Goal: Information Seeking & Learning: Find specific fact

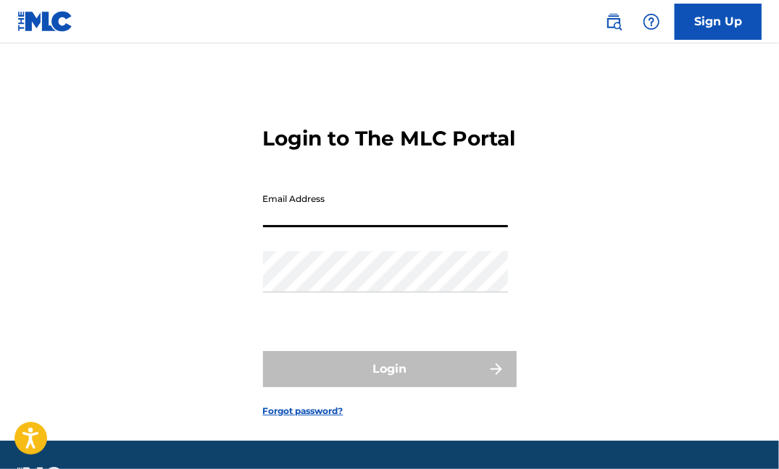
click at [347, 227] on input "Email Address" at bounding box center [385, 206] width 245 height 41
type input "[EMAIL_ADDRESS][DOMAIN_NAME]"
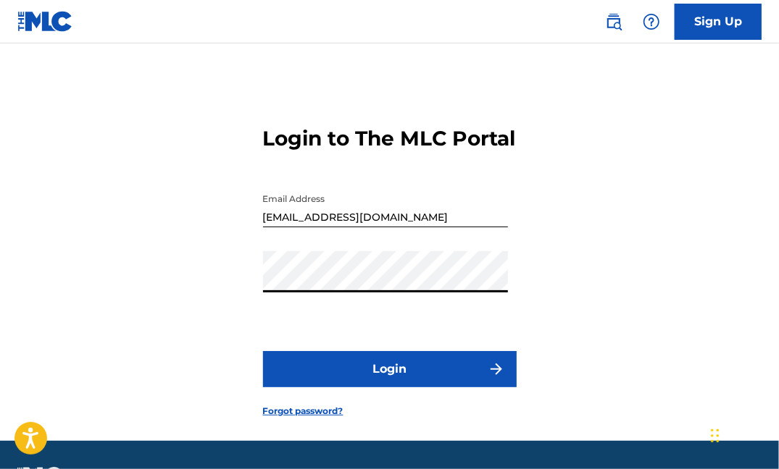
click at [263, 351] on button "Login" at bounding box center [390, 369] width 254 height 36
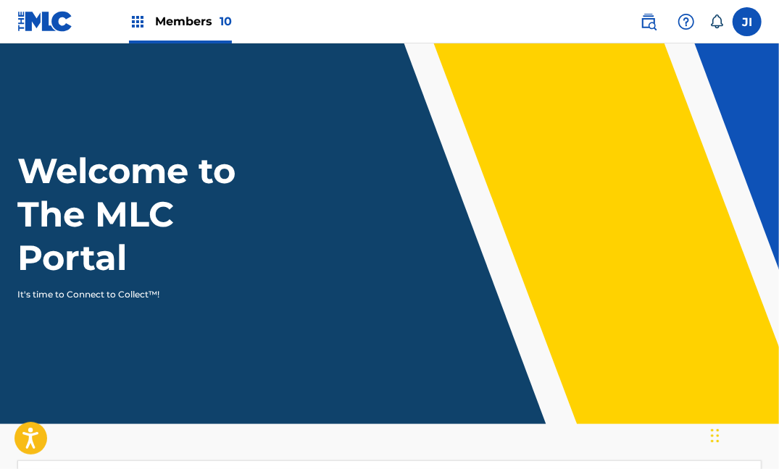
click at [154, 22] on div "Members 10" at bounding box center [180, 21] width 103 height 43
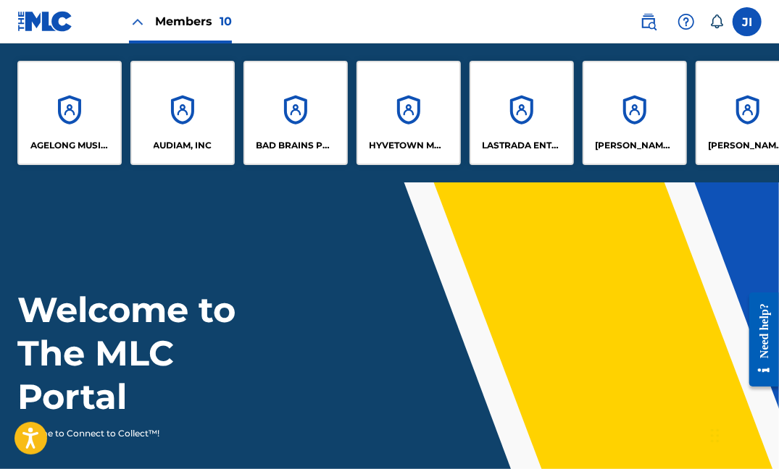
click at [197, 127] on div "AUDIAM, INC" at bounding box center [182, 113] width 104 height 104
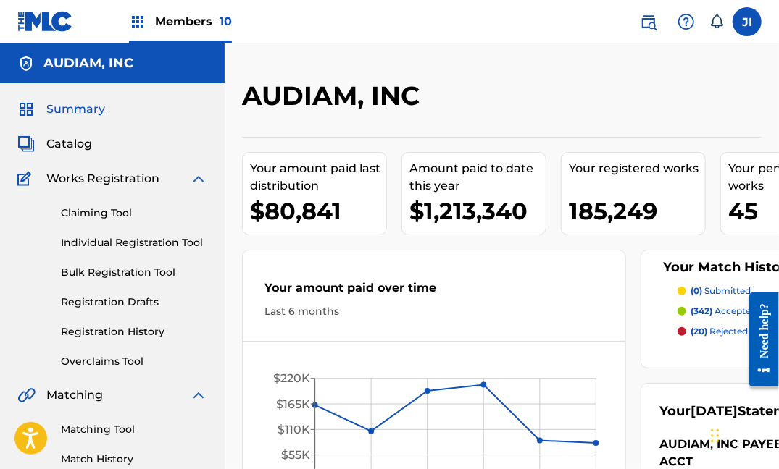
click at [67, 148] on span "Catalog" at bounding box center [69, 143] width 46 height 17
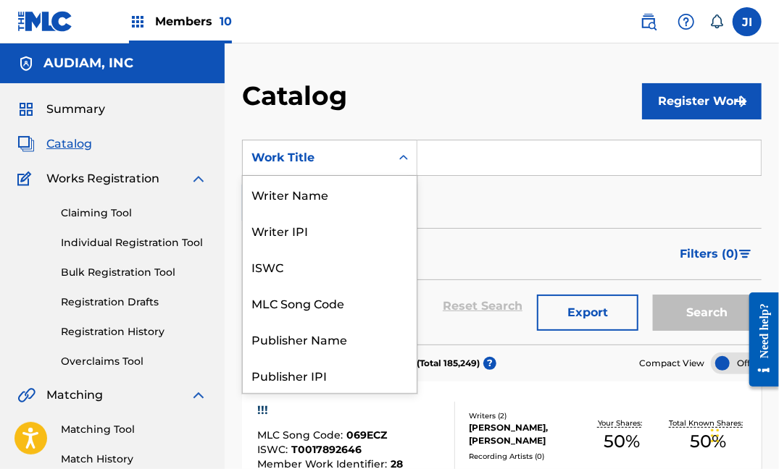
click at [401, 169] on div "Search Form" at bounding box center [403, 158] width 26 height 26
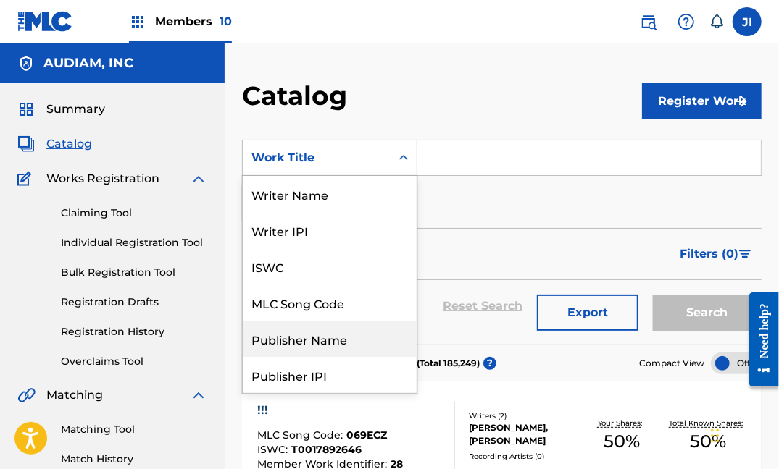
click at [334, 335] on div "Publisher Name" at bounding box center [330, 339] width 174 height 36
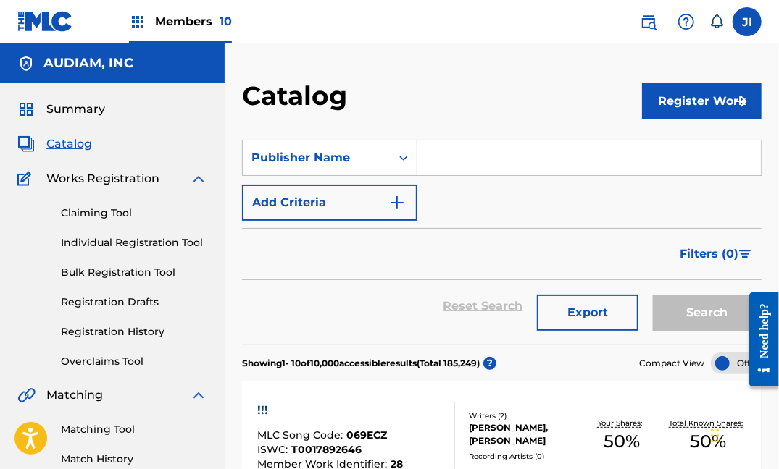
click at [469, 163] on input "Search Form" at bounding box center [588, 158] width 343 height 35
paste input "WYNWOOD MUSIC CO. INC."
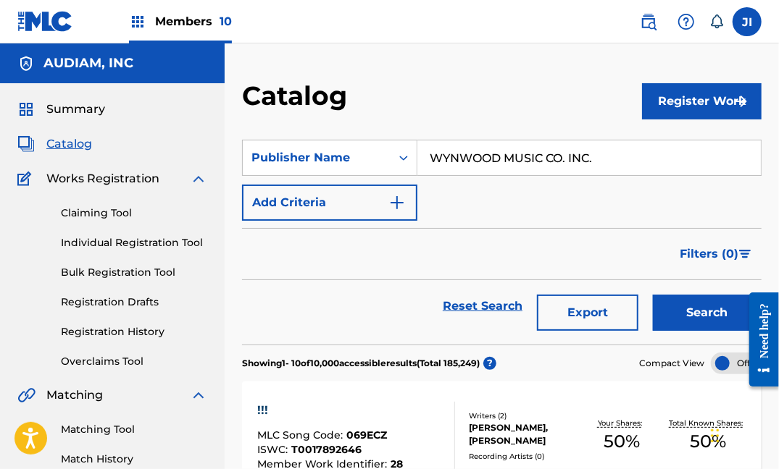
type input "WYNWOOD MUSIC CO. INC."
click at [653, 295] on button "Search" at bounding box center [707, 313] width 109 height 36
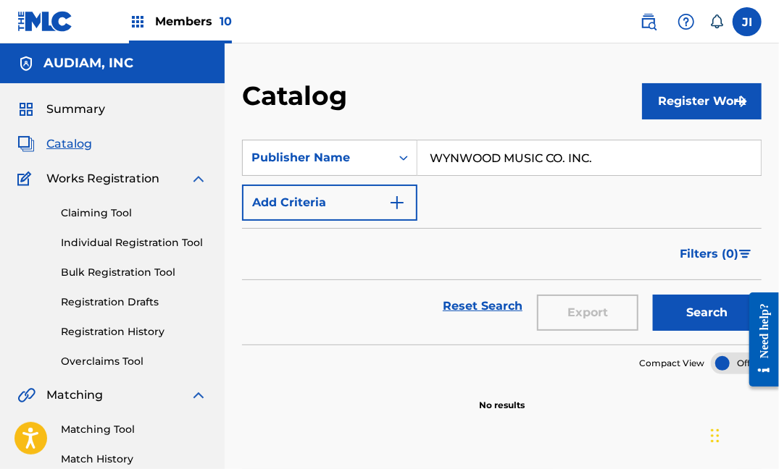
drag, startPoint x: 608, startPoint y: 154, endPoint x: 353, endPoint y: 113, distance: 258.3
click at [353, 113] on div "Catalog Register Work SearchWithCriteria50d6517f-5c67-4685-865d-8af167e0eef3 Pu…" at bounding box center [502, 454] width 554 height 749
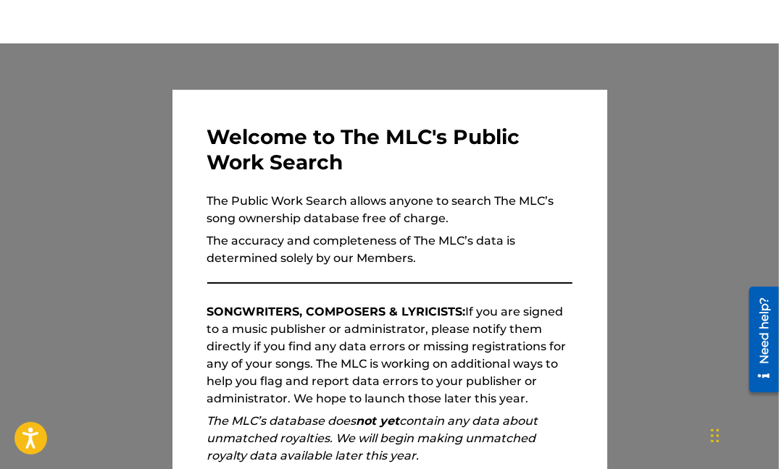
scroll to position [193, 0]
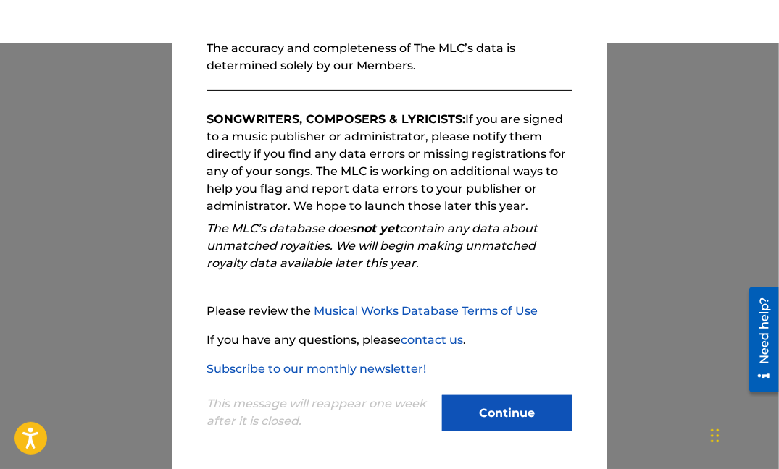
click at [501, 406] on button "Continue" at bounding box center [507, 413] width 130 height 36
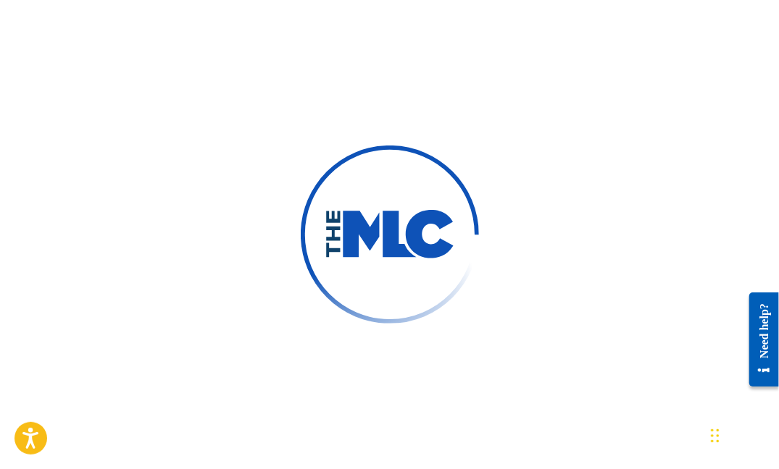
click at [202, 173] on div at bounding box center [389, 234] width 779 height 469
click at [739, 187] on div at bounding box center [389, 234] width 779 height 469
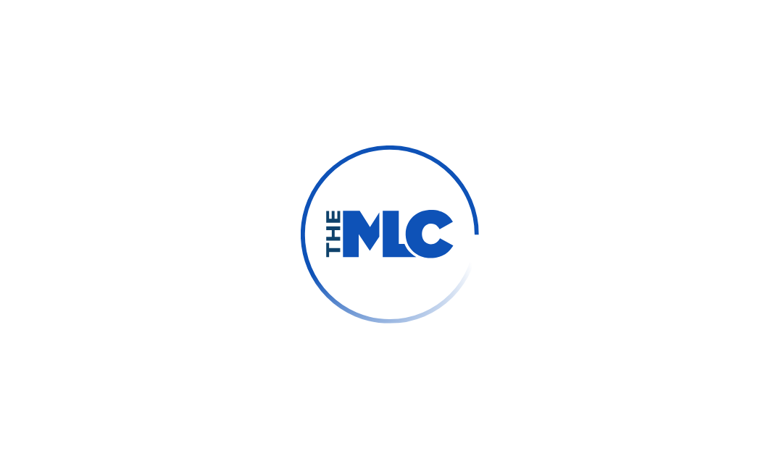
click at [145, 321] on div at bounding box center [389, 234] width 779 height 469
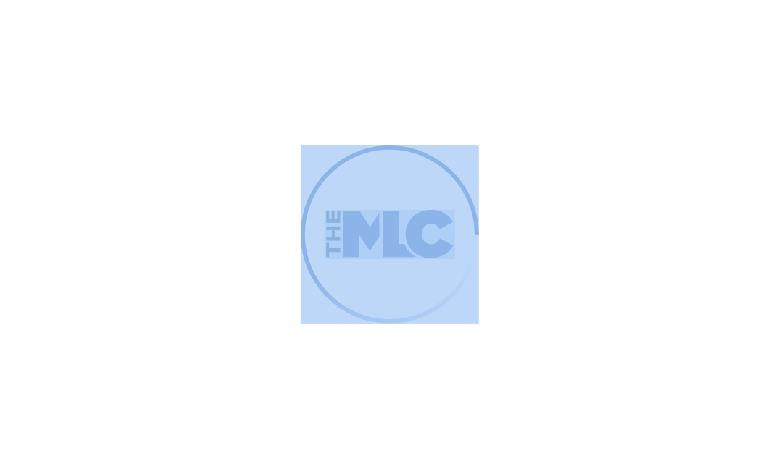
click at [145, 321] on div at bounding box center [389, 234] width 779 height 469
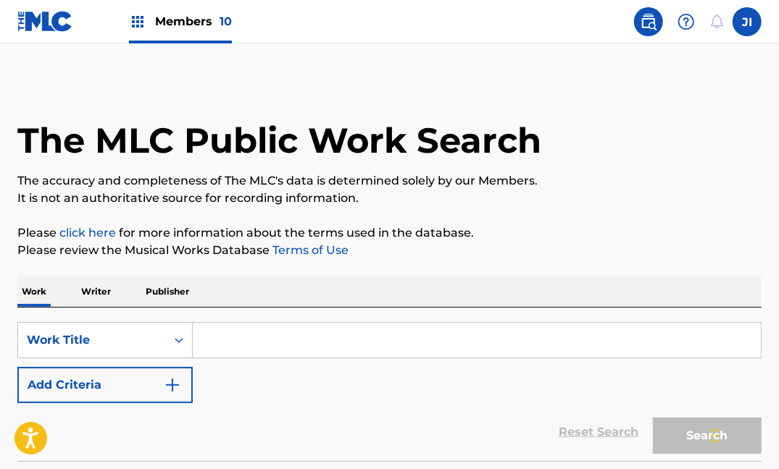
click at [145, 319] on div "SearchWithCriteriaf8803e99-80c2-4ed2-ac2d-bef9a8471060 Work Title Add Criteria …" at bounding box center [389, 385] width 744 height 154
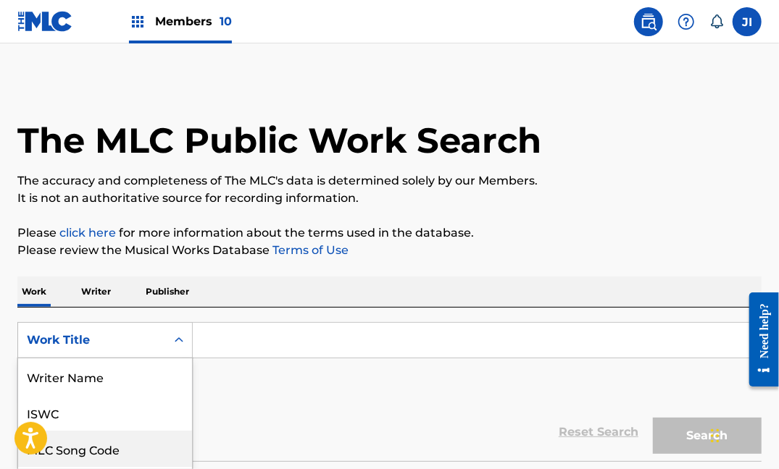
scroll to position [105, 0]
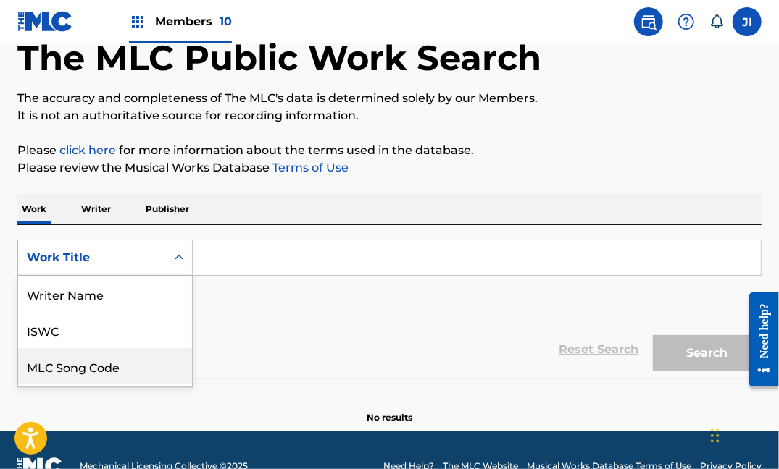
click at [142, 276] on div "8 results available. Use Up and Down to choose options, press Enter to select t…" at bounding box center [104, 258] width 175 height 36
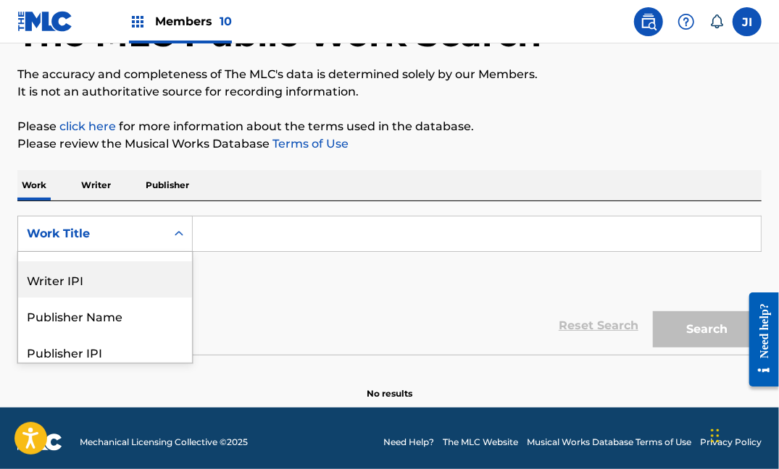
scroll to position [100, 0]
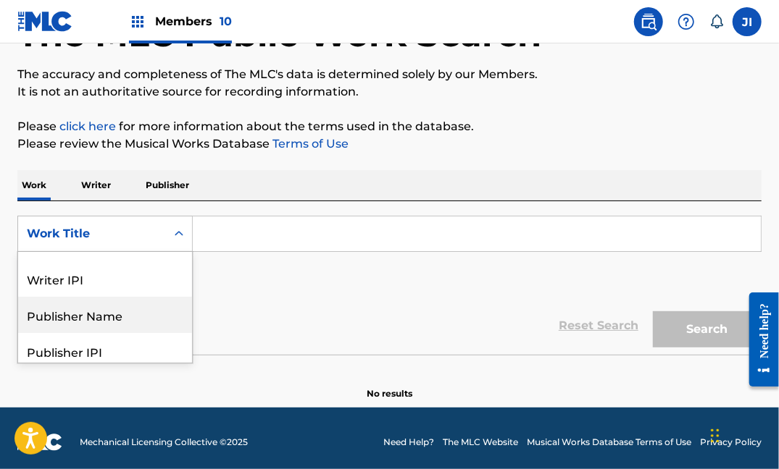
click at [91, 322] on div "Publisher Name" at bounding box center [105, 315] width 174 height 36
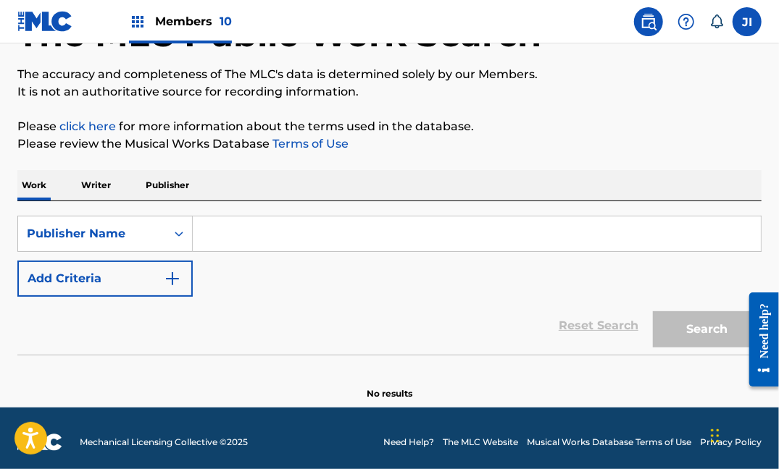
click at [262, 229] on input "Search Form" at bounding box center [477, 234] width 568 height 35
paste input "WYNWOOD MUSIC CO. INC."
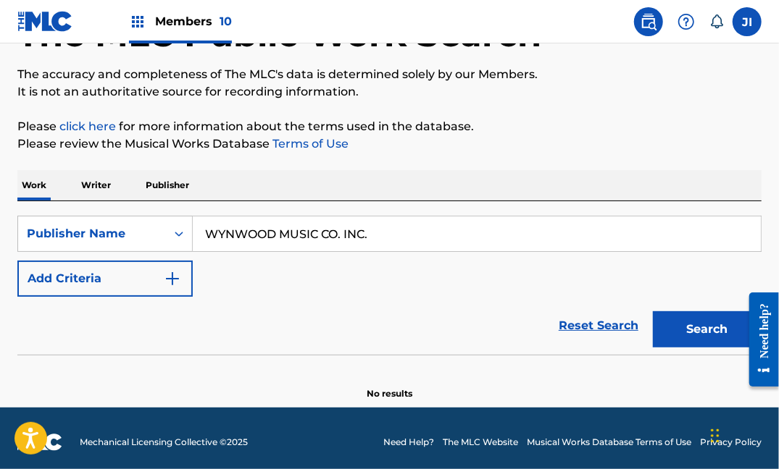
type input "WYNWOOD MUSIC CO. INC."
click at [653, 311] on button "Search" at bounding box center [707, 329] width 109 height 36
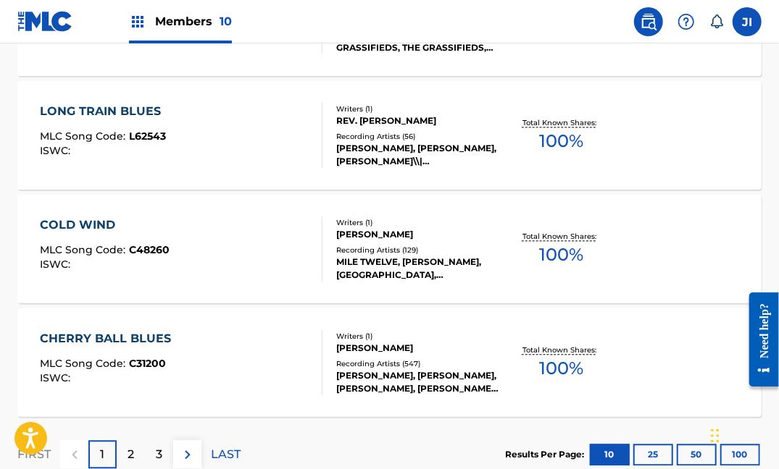
scroll to position [1303, 0]
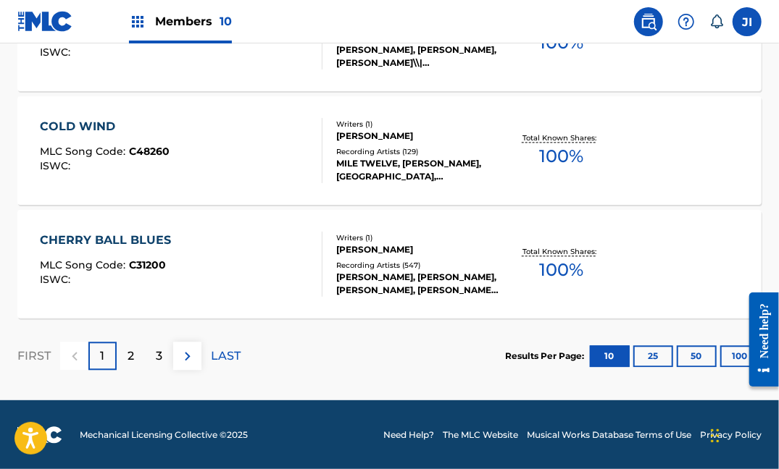
click at [124, 353] on div "2" at bounding box center [131, 356] width 28 height 28
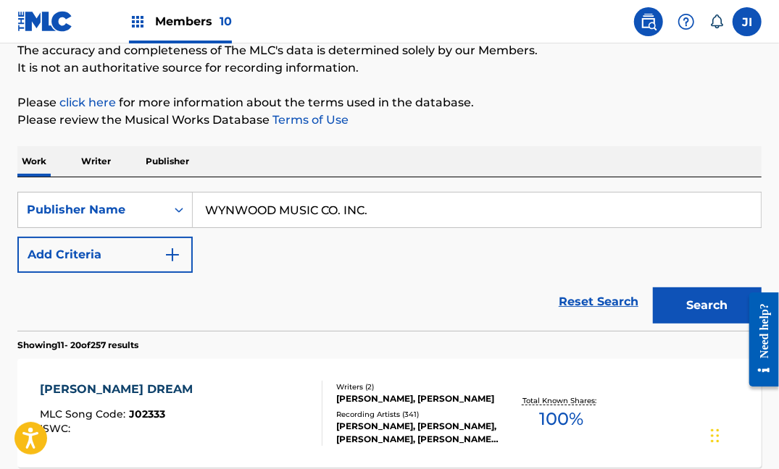
scroll to position [135, 0]
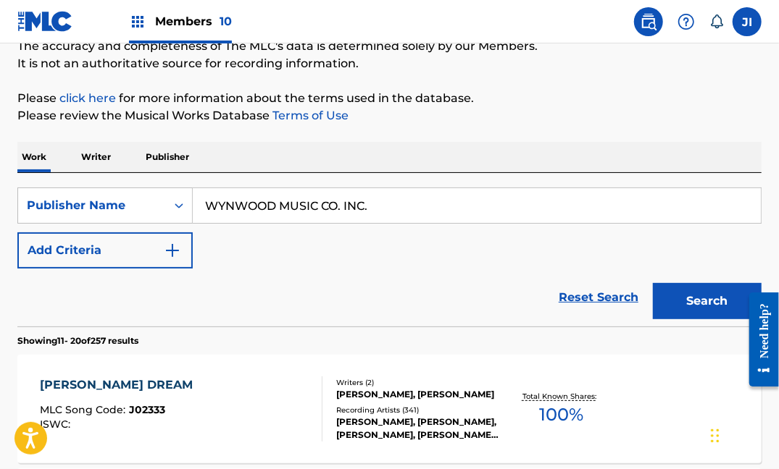
click at [159, 251] on button "Add Criteria" at bounding box center [104, 250] width 175 height 36
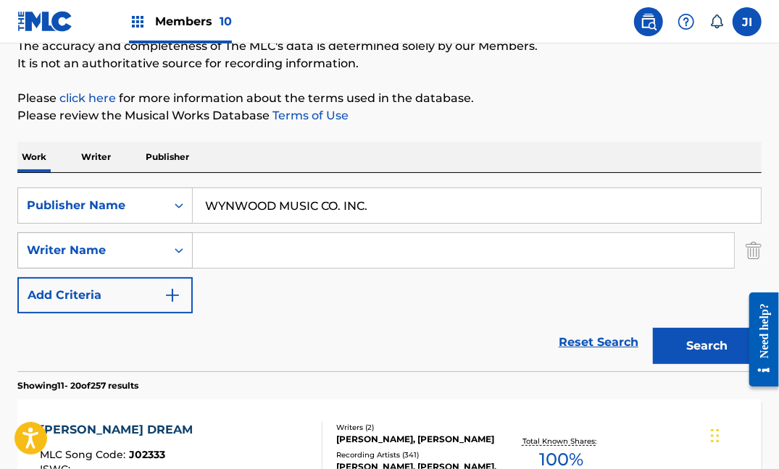
click at [154, 254] on div "Writer Name" at bounding box center [92, 250] width 130 height 17
click at [279, 318] on div "Reset Search Search" at bounding box center [389, 343] width 744 height 58
click at [246, 259] on input "Search Form" at bounding box center [463, 250] width 541 height 35
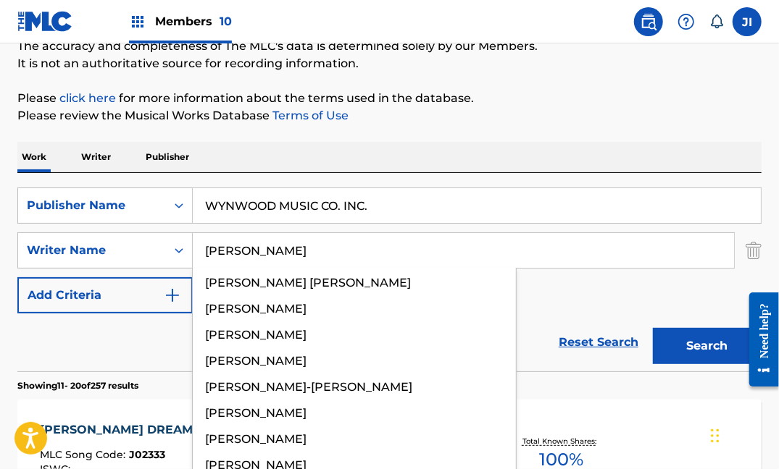
type input "[PERSON_NAME]"
click at [653, 328] on button "Search" at bounding box center [707, 346] width 109 height 36
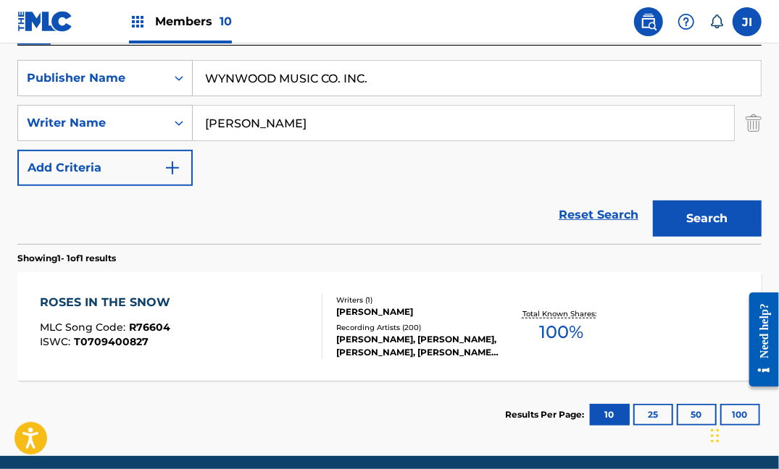
scroll to position [267, 0]
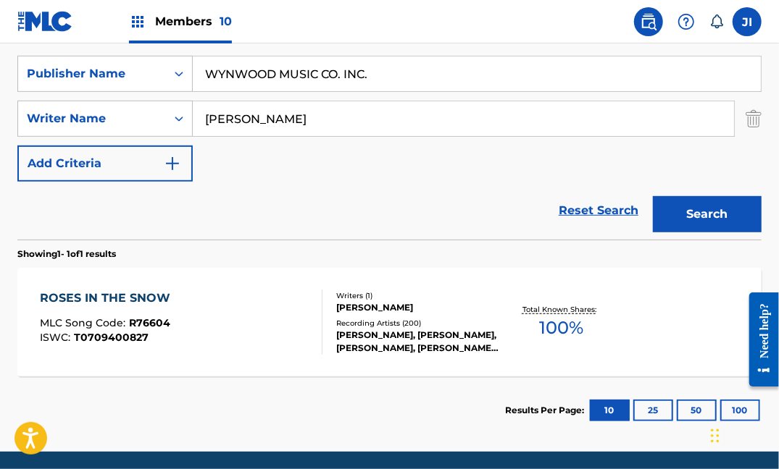
click at [143, 302] on div "ROSES IN THE SNOW" at bounding box center [109, 298] width 138 height 17
